Goal: Task Accomplishment & Management: Use online tool/utility

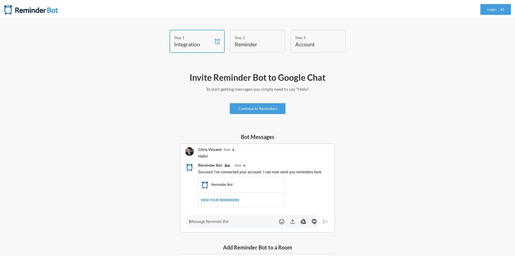
click at [160, 161] on div "Bot Messages" at bounding box center [258, 183] width 314 height 100
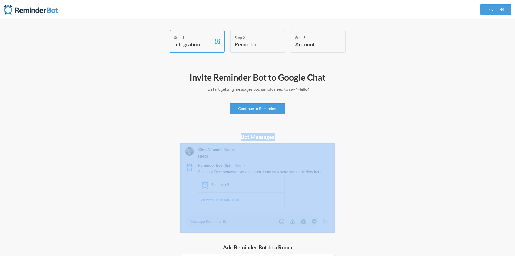
drag, startPoint x: 240, startPoint y: 135, endPoint x: 323, endPoint y: 153, distance: 85.0
click at [323, 153] on div "Bot Messages" at bounding box center [257, 183] width 163 height 100
click at [375, 142] on div "Bot Messages" at bounding box center [258, 183] width 314 height 100
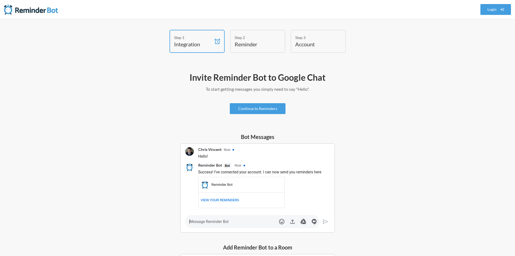
drag, startPoint x: 219, startPoint y: 164, endPoint x: 213, endPoint y: 160, distance: 7.1
click at [219, 164] on img at bounding box center [257, 187] width 155 height 89
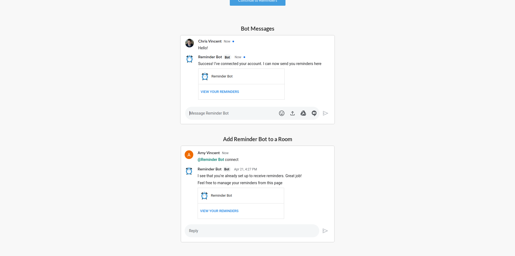
click at [203, 114] on img at bounding box center [257, 79] width 155 height 89
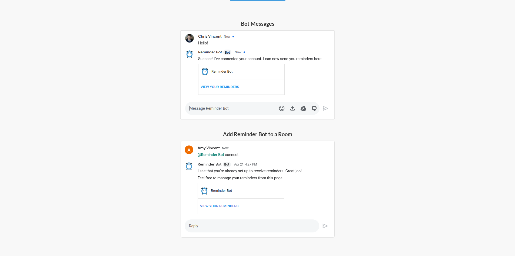
scroll to position [127, 0]
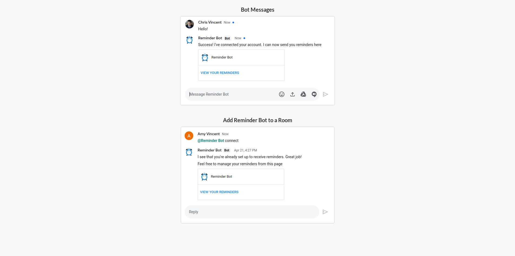
click at [224, 134] on img at bounding box center [258, 174] width 154 height 97
click at [219, 140] on img at bounding box center [258, 174] width 154 height 97
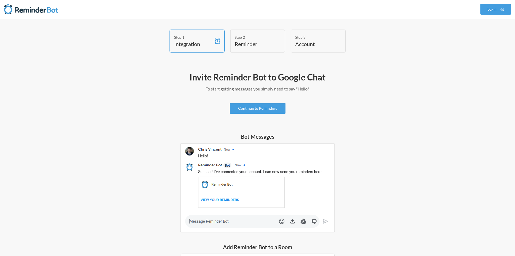
scroll to position [0, 0]
click at [277, 108] on link "Continue to Reminders" at bounding box center [258, 108] width 56 height 11
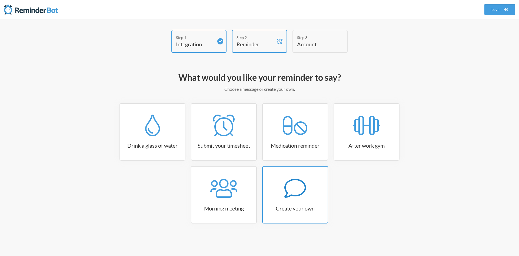
click at [310, 206] on h3 "Create your own" at bounding box center [295, 208] width 65 height 8
select select "11:30:00"
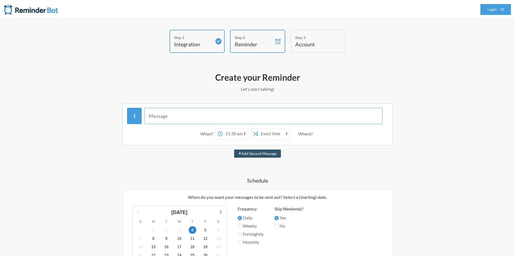
click at [169, 116] on input "text" at bounding box center [263, 116] width 238 height 16
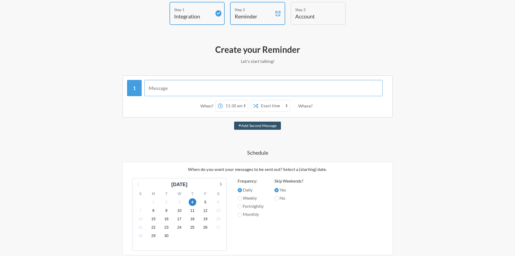
scroll to position [27, 0]
click at [196, 89] on input "text" at bounding box center [263, 89] width 238 height 16
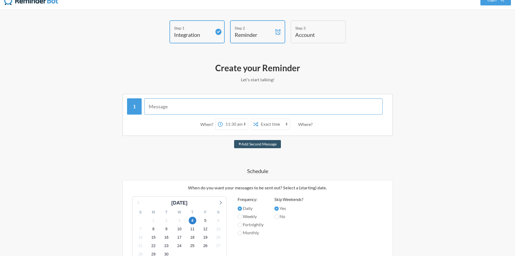
scroll to position [0, 0]
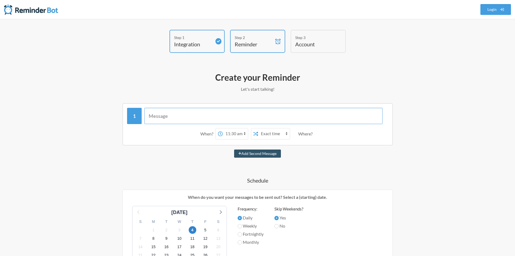
click at [169, 113] on input "text" at bounding box center [263, 116] width 238 height 16
click at [172, 114] on input "text" at bounding box center [263, 116] width 238 height 16
type input "N"
type input "Reminder Call"
click at [274, 134] on select "Exact time Random time" at bounding box center [274, 133] width 32 height 11
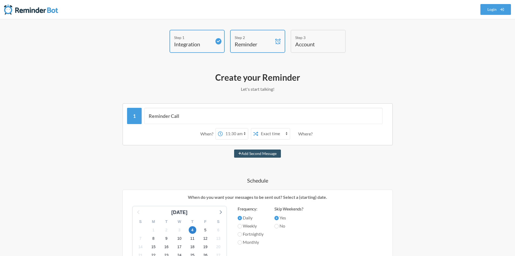
drag, startPoint x: 321, startPoint y: 147, endPoint x: 295, endPoint y: 144, distance: 25.6
click at [321, 147] on div "Reminder Call When? 12:00 am 12:15 am 12:30 am 12:45 am 1:00 am 1:15 am 1:30 am…" at bounding box center [258, 244] width 314 height 282
click at [237, 131] on select "12:00 am 12:15 am 12:30 am 12:45 am 1:00 am 1:15 am 1:30 am 1:45 am 2:00 am 2:1…" at bounding box center [235, 133] width 25 height 11
select select "08:15:00"
click at [223, 128] on select "12:00 am 12:15 am 12:30 am 12:45 am 1:00 am 1:15 am 1:30 am 1:45 am 2:00 am 2:1…" at bounding box center [235, 133] width 25 height 11
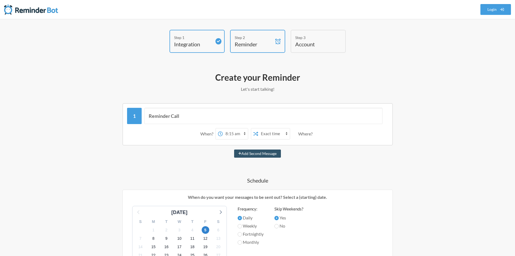
click at [344, 85] on div "Create your Reminder Let's start talking! Messages are not sending from this de…" at bounding box center [258, 247] width 314 height 356
click at [293, 159] on div "Reminder Call When? 12:00 am 12:15 am 12:30 am 12:45 am 1:00 am 1:15 am 1:30 am…" at bounding box center [258, 253] width 314 height 300
click at [253, 152] on button "Add Second Message" at bounding box center [257, 153] width 47 height 8
select select "09:15:00"
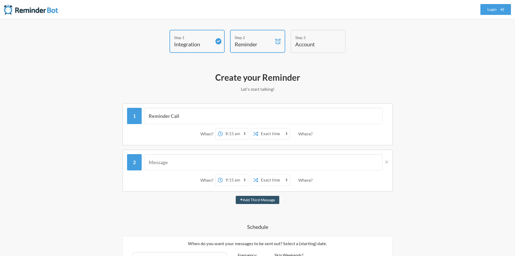
click at [82, 170] on div "Step 1 Integration Step 2 Reminder Step 3 Account What would you like your remi…" at bounding box center [257, 250] width 515 height 463
click at [198, 123] on input "Reminder Call" at bounding box center [263, 116] width 238 height 16
click at [205, 134] on div "When?" at bounding box center [207, 133] width 15 height 11
click at [312, 136] on div "Where?" at bounding box center [306, 133] width 17 height 11
click at [437, 138] on div "Step 1 Integration Step 2 Reminder Step 3 Account What would you like your remi…" at bounding box center [257, 250] width 515 height 463
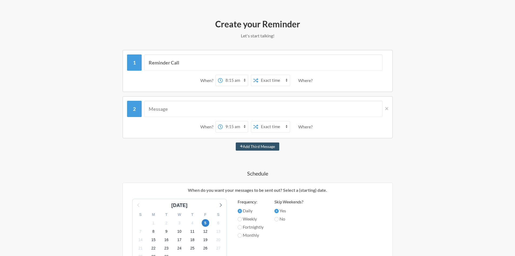
scroll to position [81, 0]
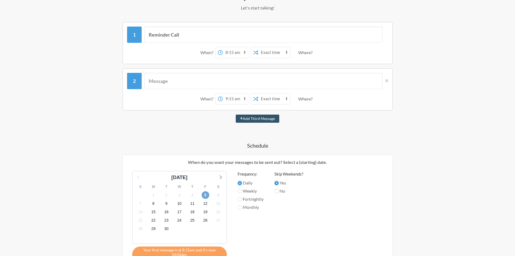
click at [204, 195] on span "5" at bounding box center [206, 195] width 8 height 8
click at [120, 142] on h4 "Schedule" at bounding box center [258, 145] width 314 height 8
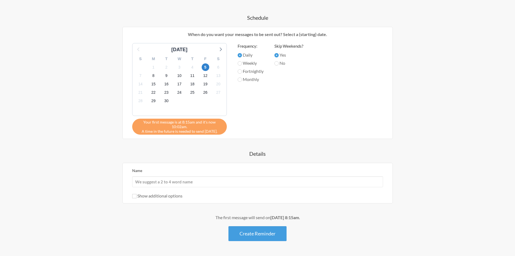
scroll to position [199, 0]
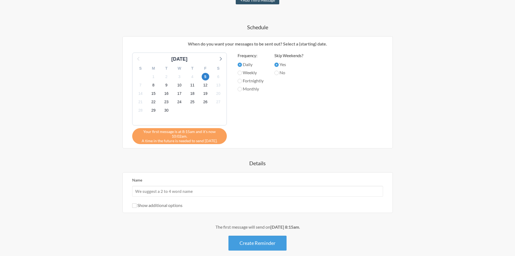
click at [84, 182] on div "Step 1 Integration Step 2 Reminder Step 3 Account What would you like your remi…" at bounding box center [257, 51] width 515 height 463
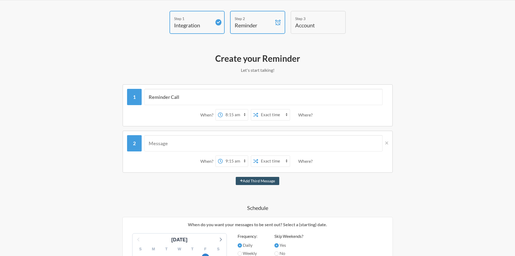
scroll to position [0, 0]
